Goal: Browse casually: Explore the website without a specific task or goal

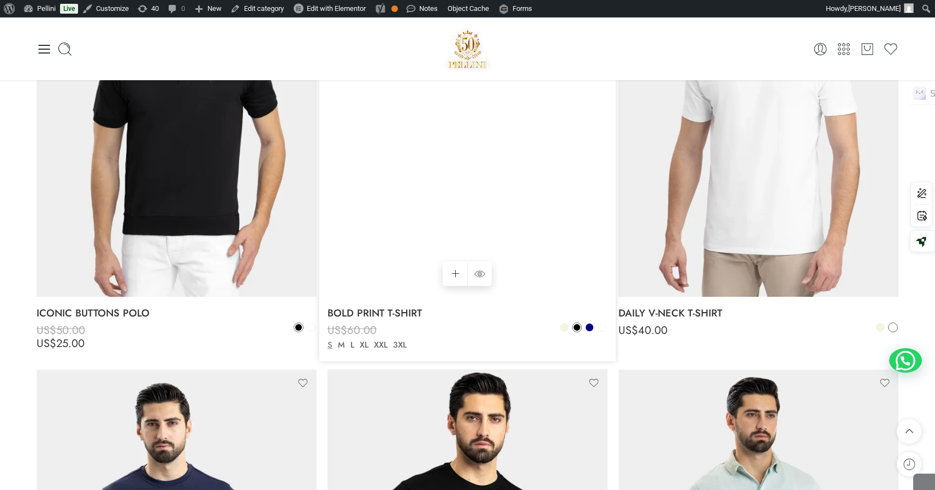
scroll to position [1168, 0]
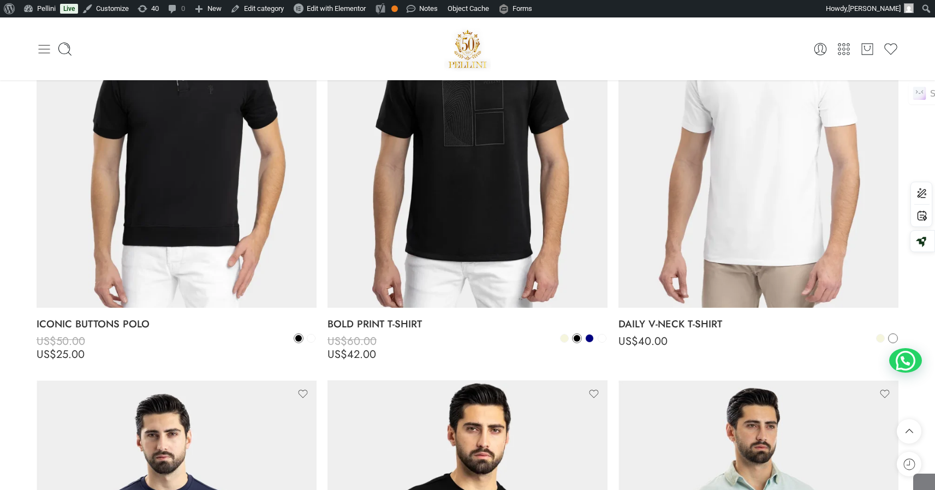
click at [40, 50] on icon at bounding box center [44, 48] width 15 height 15
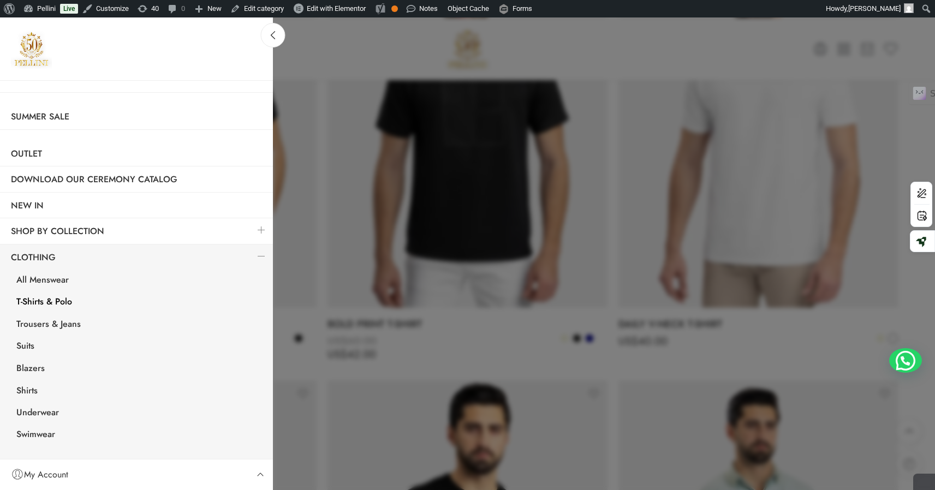
click at [311, 313] on div at bounding box center [467, 245] width 935 height 490
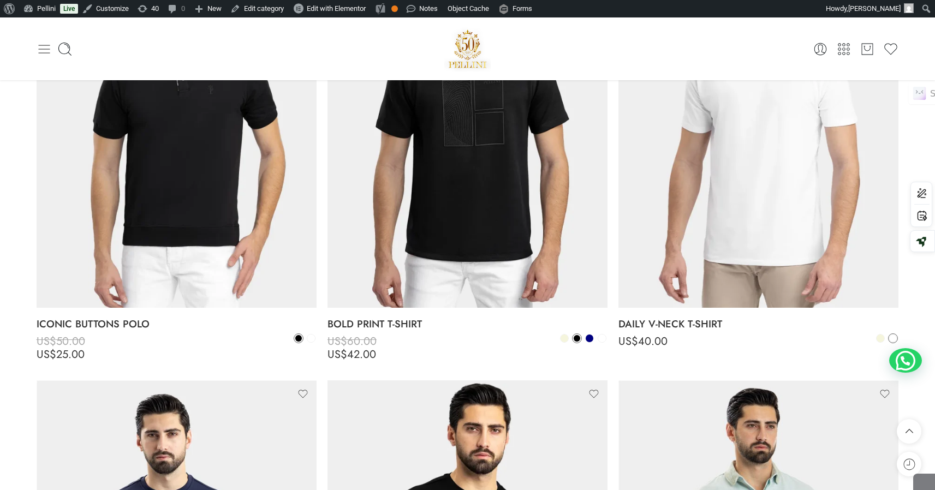
click at [45, 45] on icon at bounding box center [44, 48] width 15 height 15
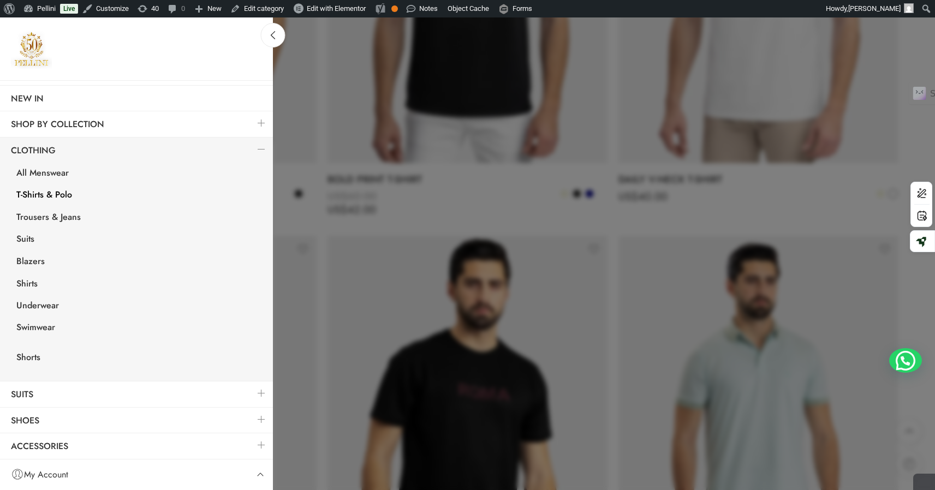
scroll to position [1346, 0]
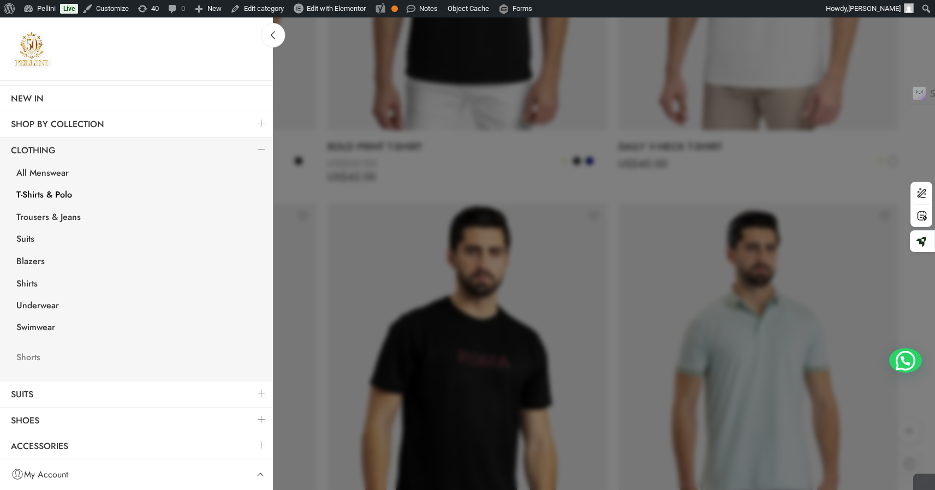
click at [33, 359] on link "Shorts" at bounding box center [138, 359] width 267 height 22
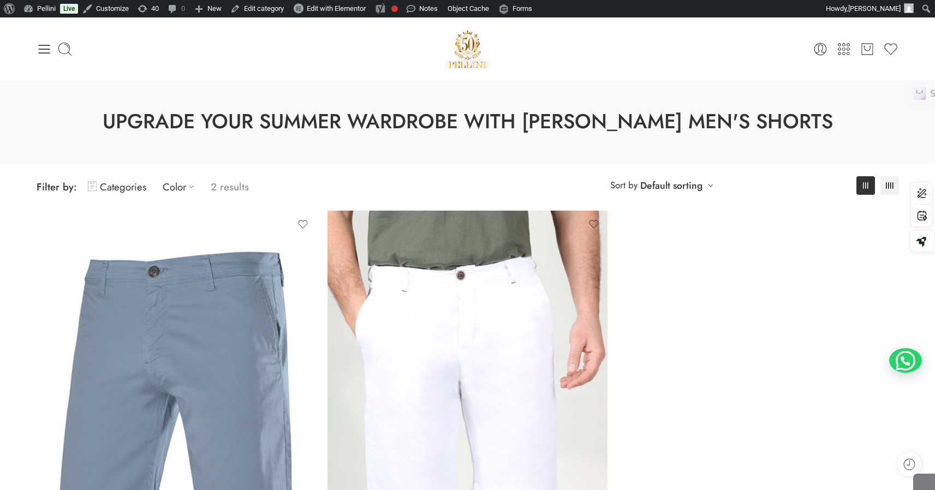
click at [46, 40] on div "Hello, Stephanie Khoury! Dashboard Orders Addresses Account details Log out 0 C…" at bounding box center [468, 49] width 862 height 46
click at [44, 44] on icon at bounding box center [44, 48] width 15 height 15
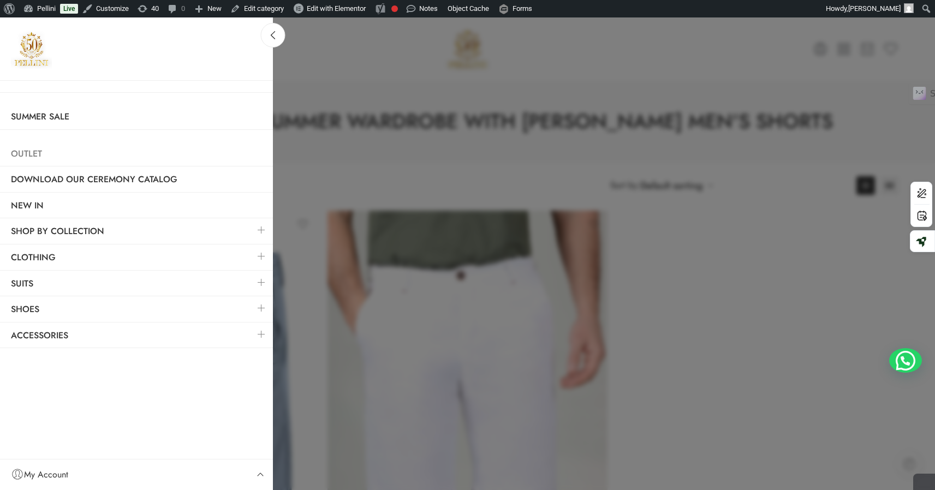
click at [36, 153] on link "Outlet" at bounding box center [136, 153] width 273 height 25
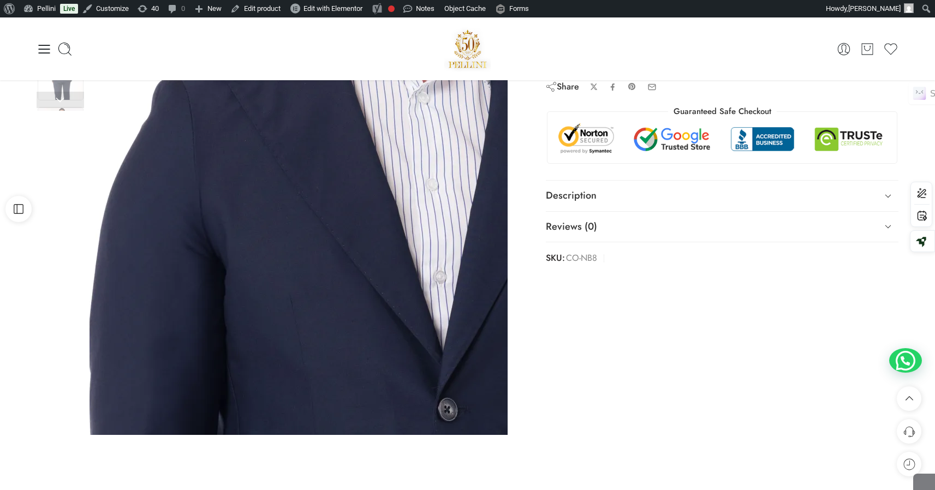
scroll to position [140, 0]
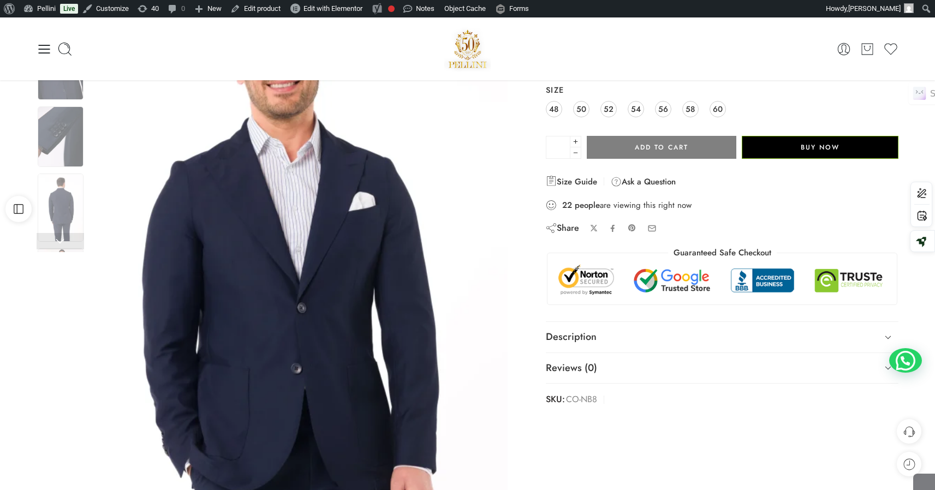
click at [33, 124] on div "Previous Loading image Next" at bounding box center [274, 269] width 487 height 625
click at [49, 126] on img at bounding box center [61, 136] width 46 height 61
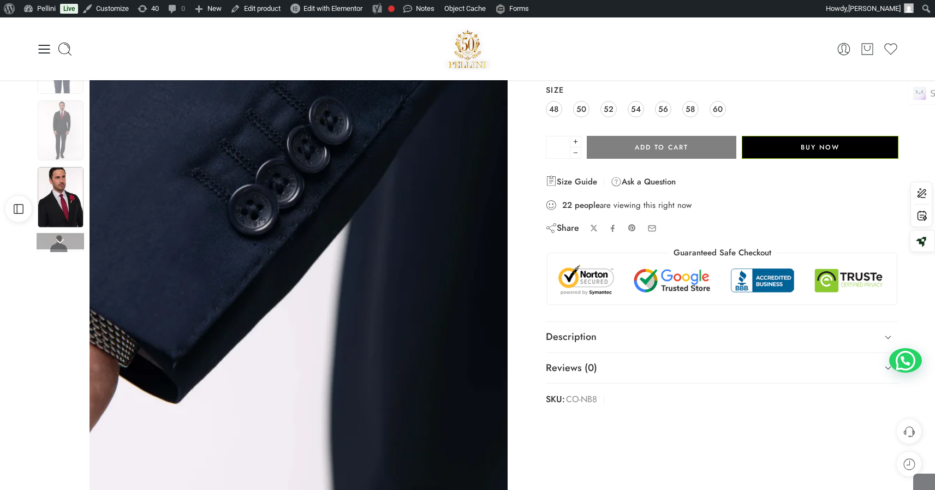
click at [74, 200] on img at bounding box center [61, 197] width 46 height 61
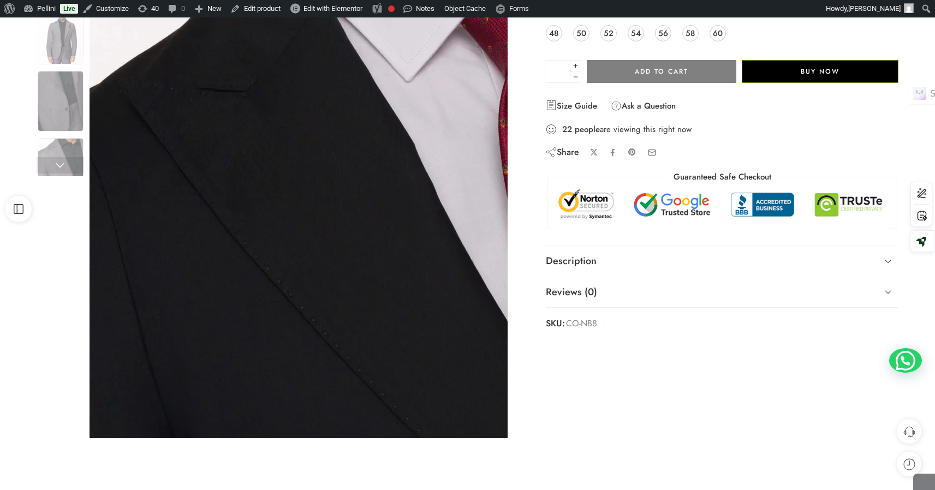
scroll to position [17, 0]
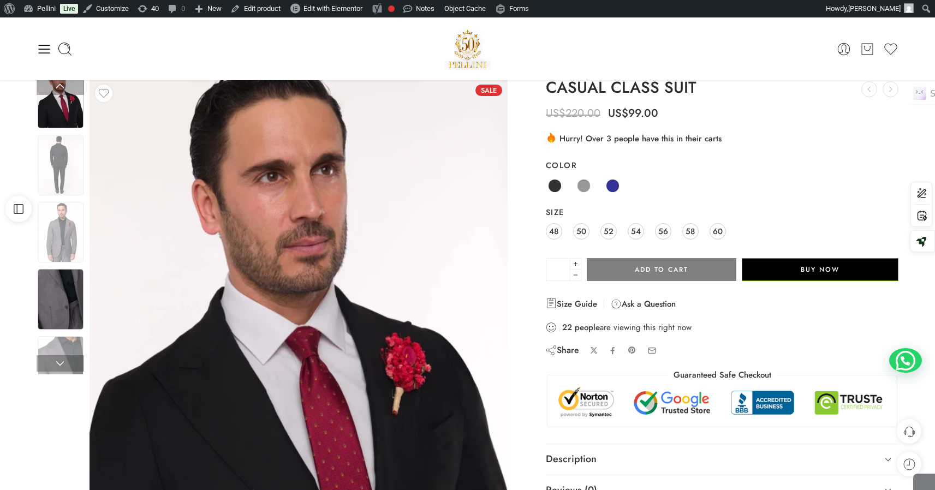
click at [66, 300] on img at bounding box center [61, 299] width 46 height 61
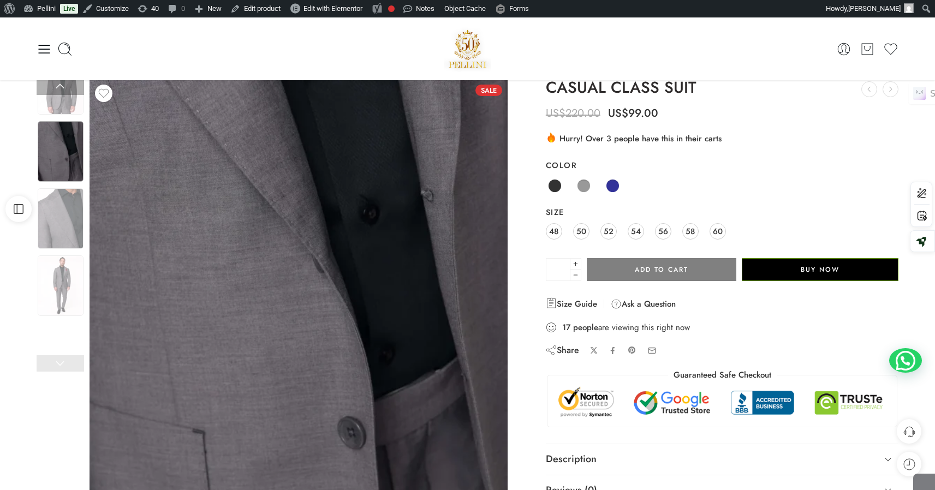
click at [57, 151] on img at bounding box center [61, 151] width 46 height 61
click at [57, 205] on img at bounding box center [61, 218] width 46 height 61
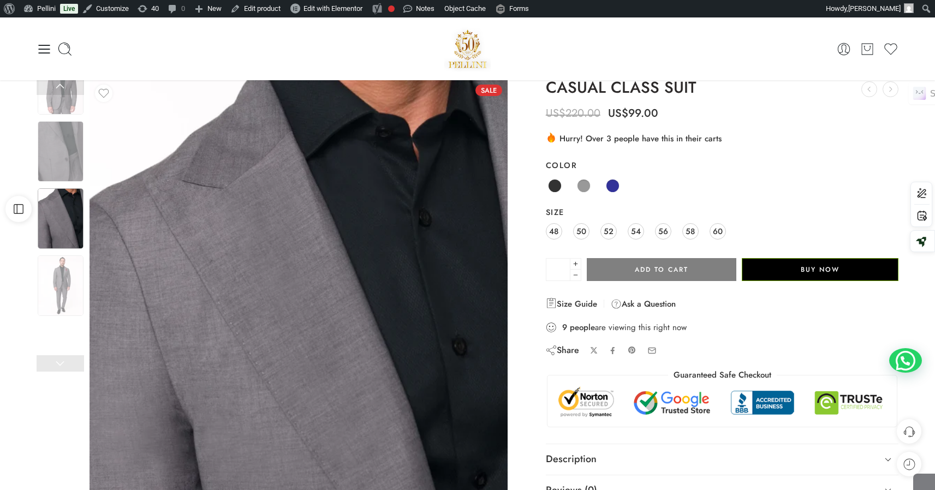
click at [459, 39] on img at bounding box center [467, 49] width 47 height 46
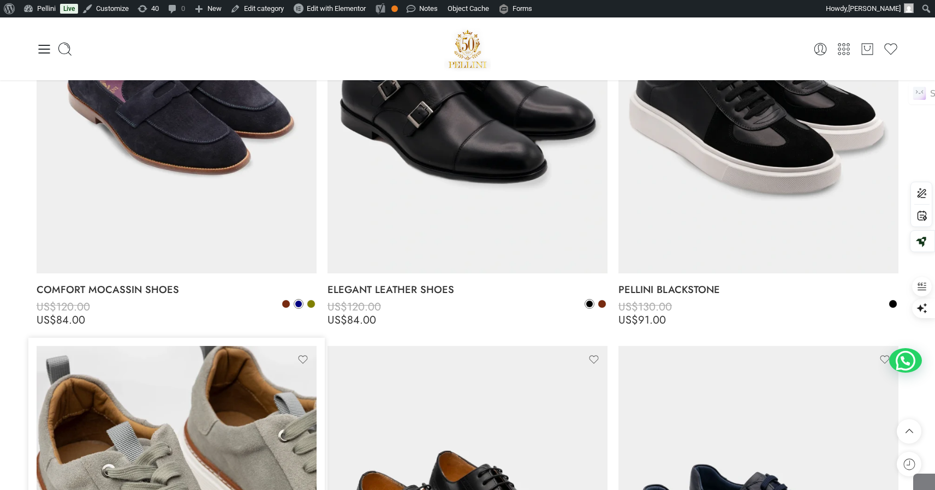
scroll to position [1615, 0]
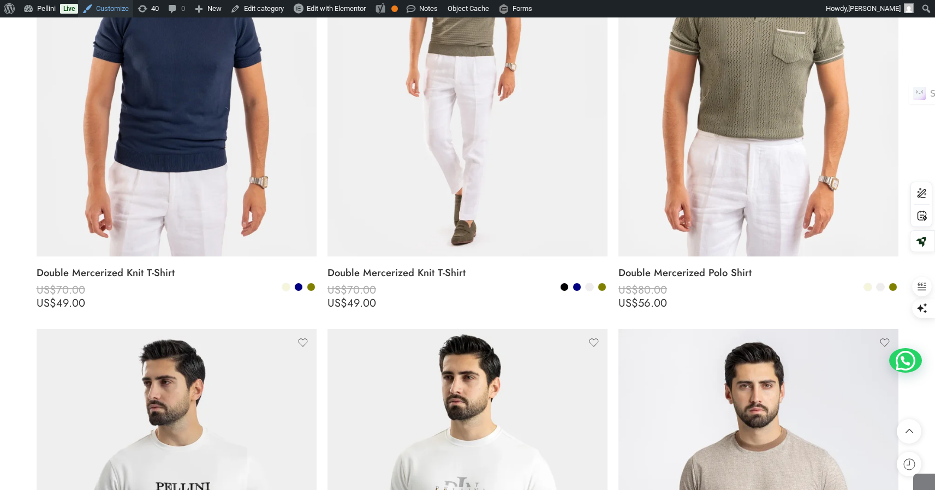
scroll to position [469, 0]
